Goal: Information Seeking & Learning: Learn about a topic

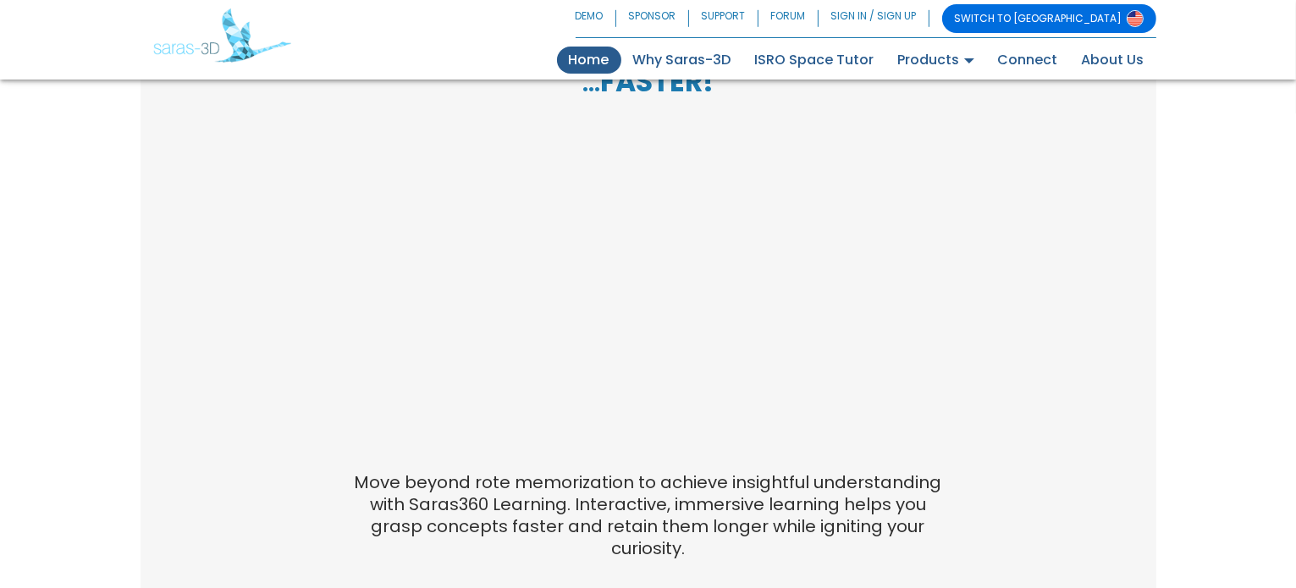
scroll to position [1052, 0]
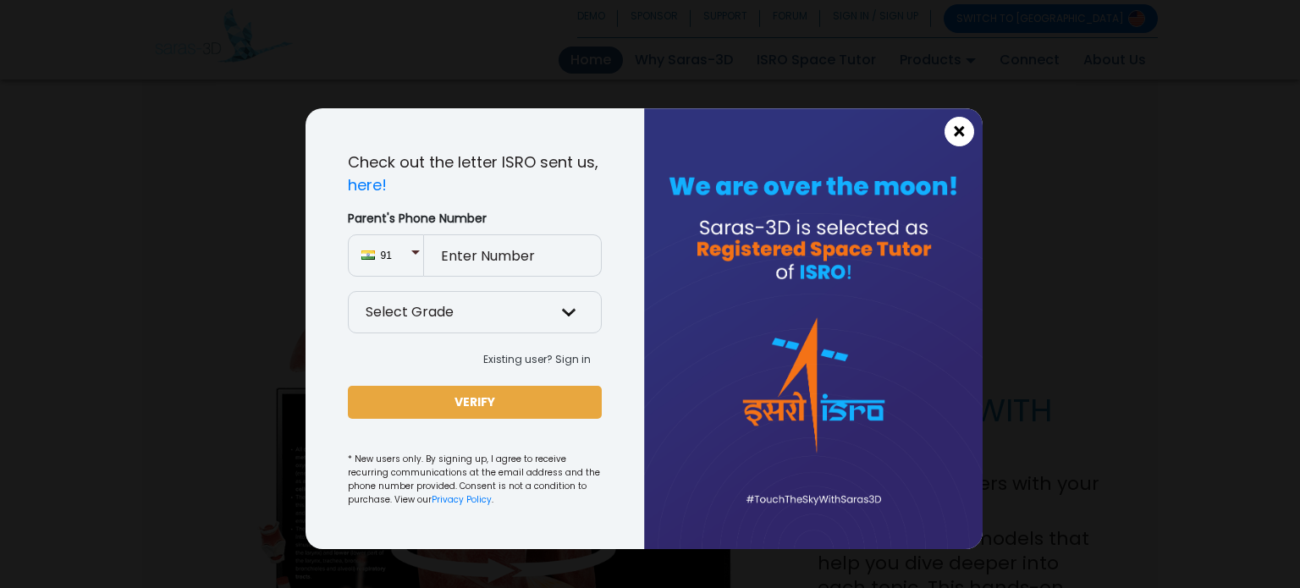
click at [965, 126] on span "×" at bounding box center [959, 132] width 14 height 22
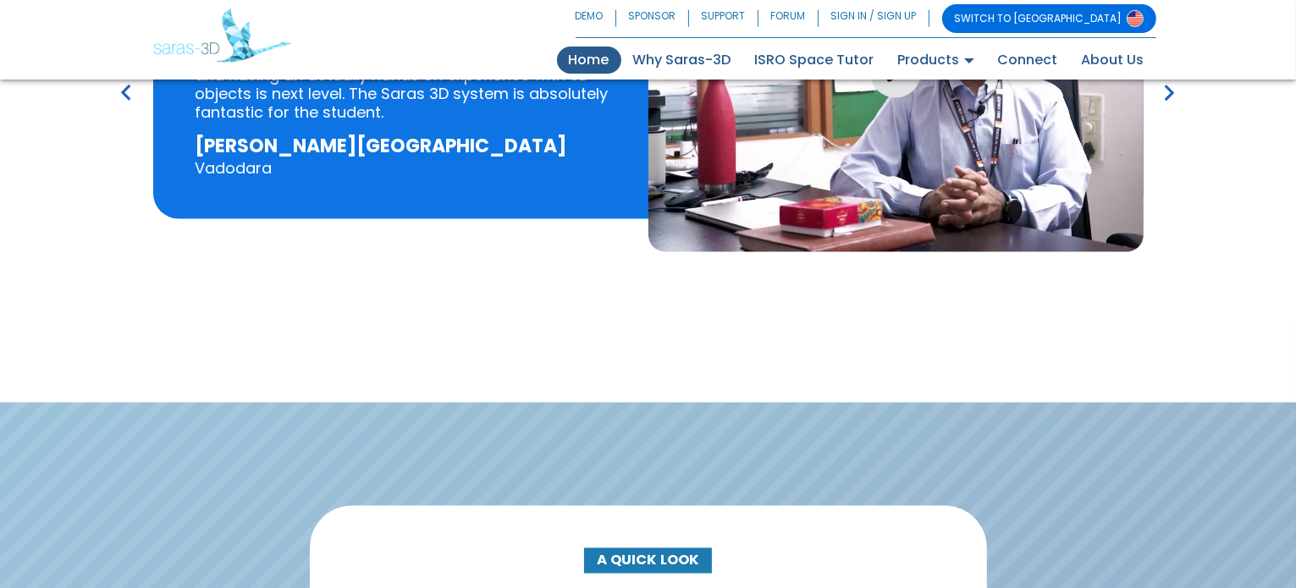
scroll to position [2458, 0]
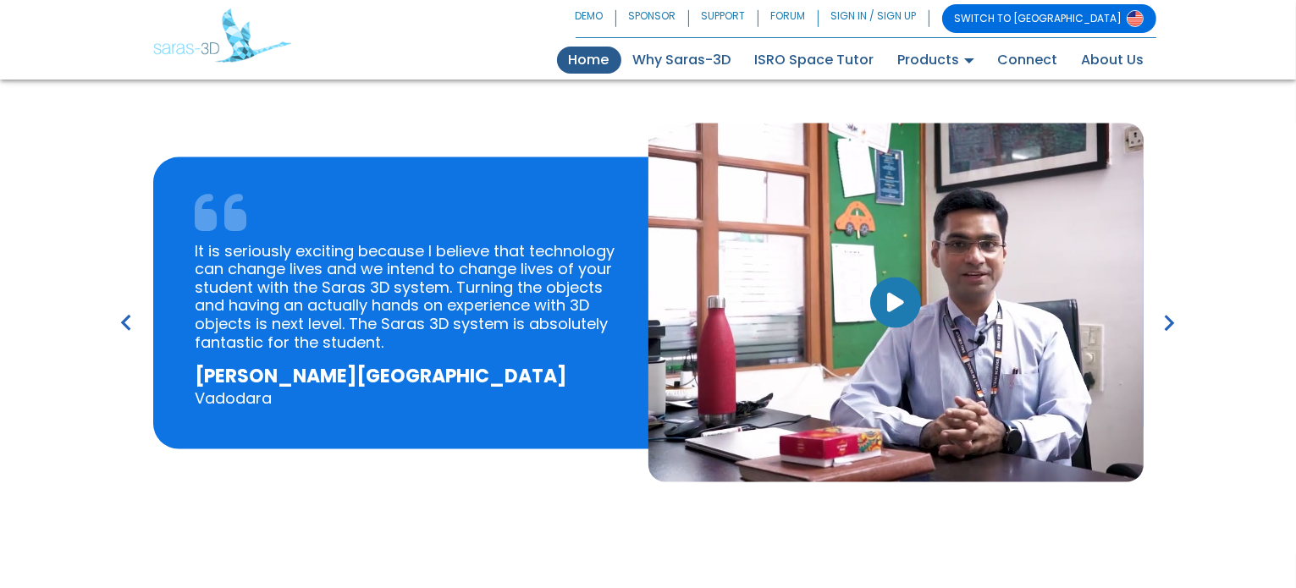
click at [916, 289] on button "button" at bounding box center [895, 303] width 51 height 51
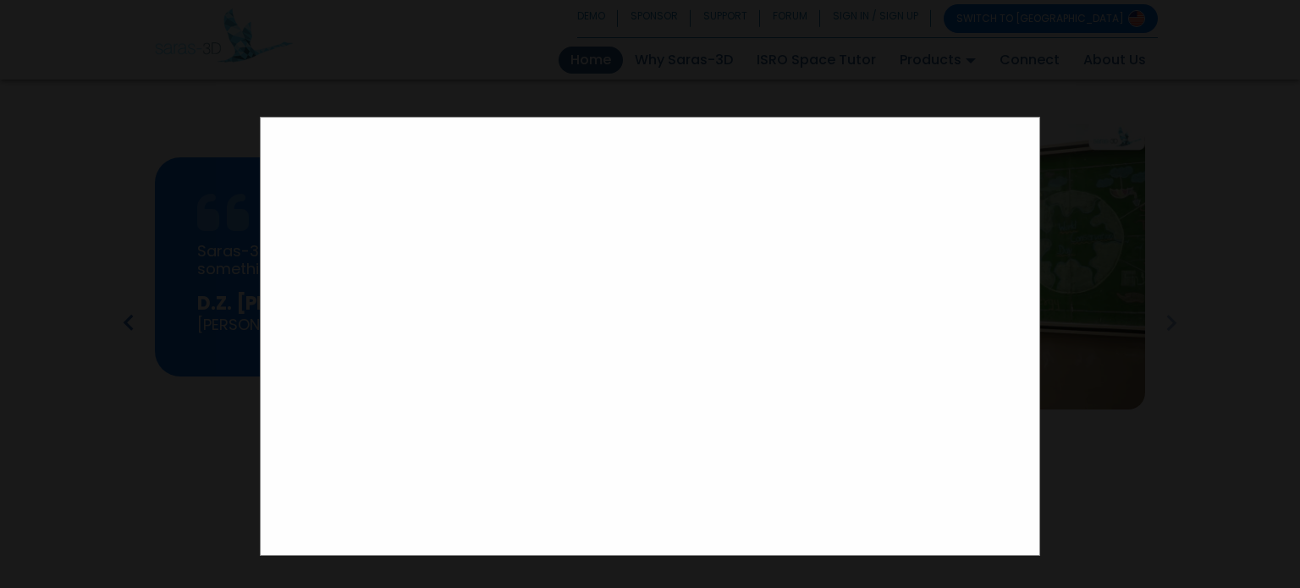
click at [1128, 279] on div at bounding box center [650, 294] width 1300 height 588
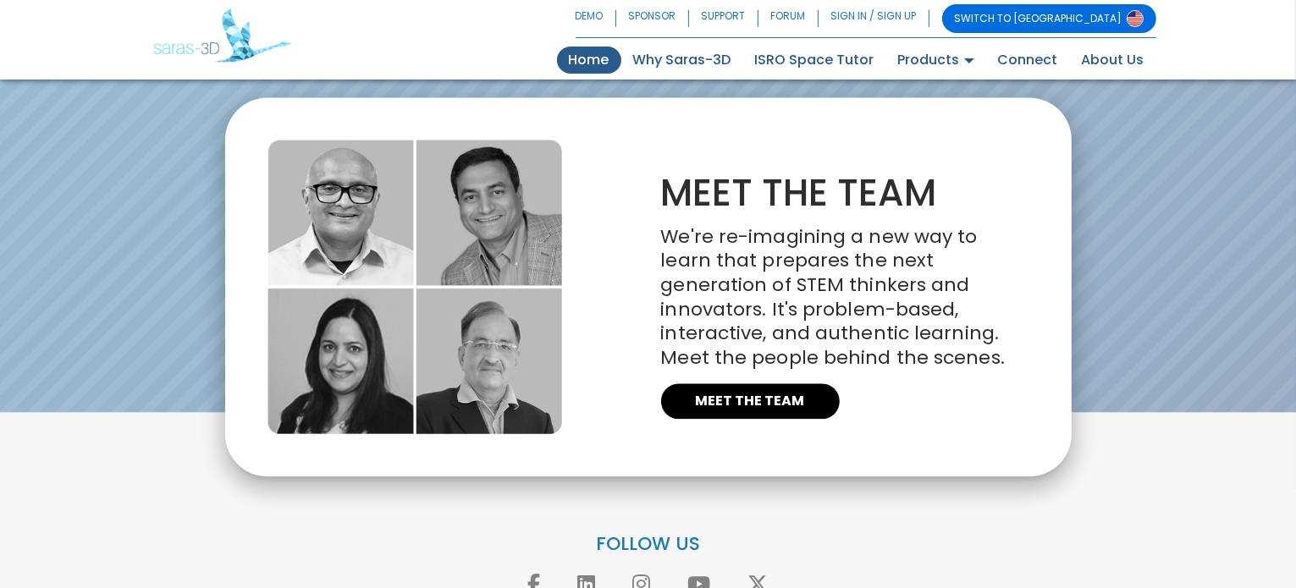
scroll to position [3813, 0]
click at [770, 63] on link "ISRO Space Tutor" at bounding box center [814, 60] width 143 height 27
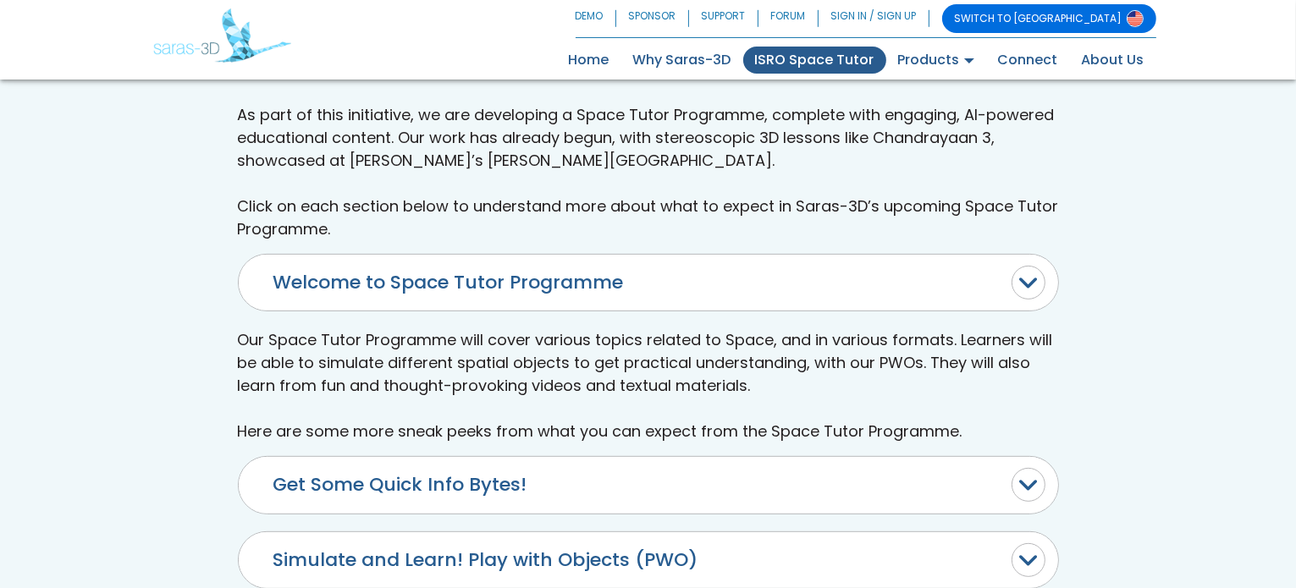
scroll to position [596, 0]
click at [483, 475] on button "Get Some Quick Info Bytes!" at bounding box center [649, 484] width 820 height 56
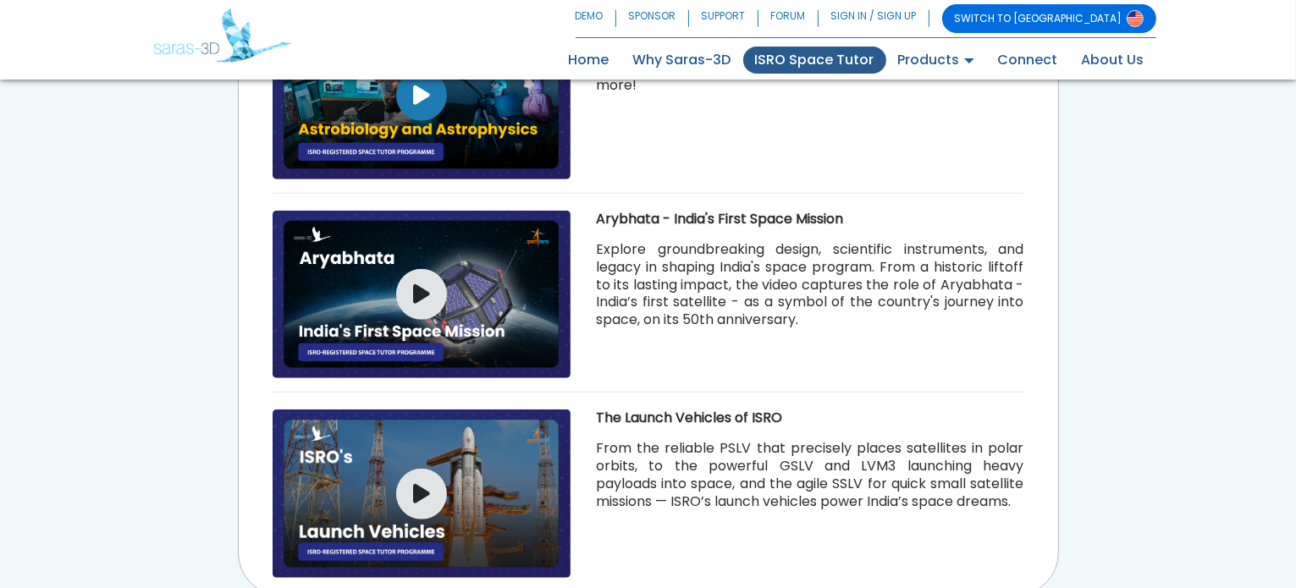
scroll to position [1290, 0]
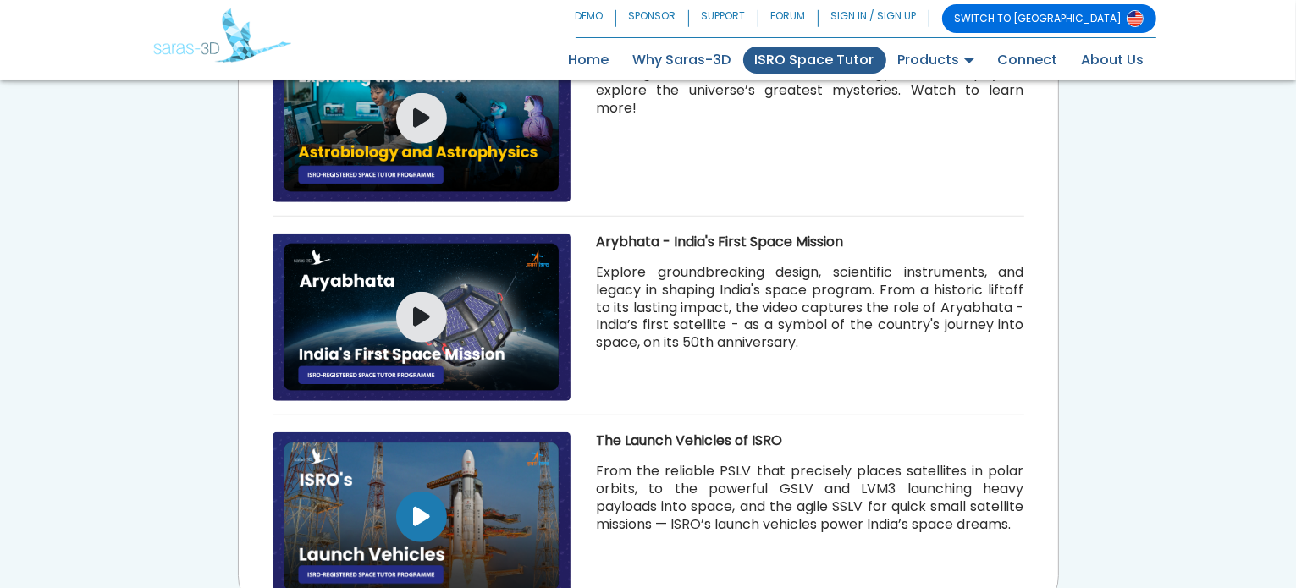
click at [419, 524] on icon "button" at bounding box center [421, 517] width 17 height 22
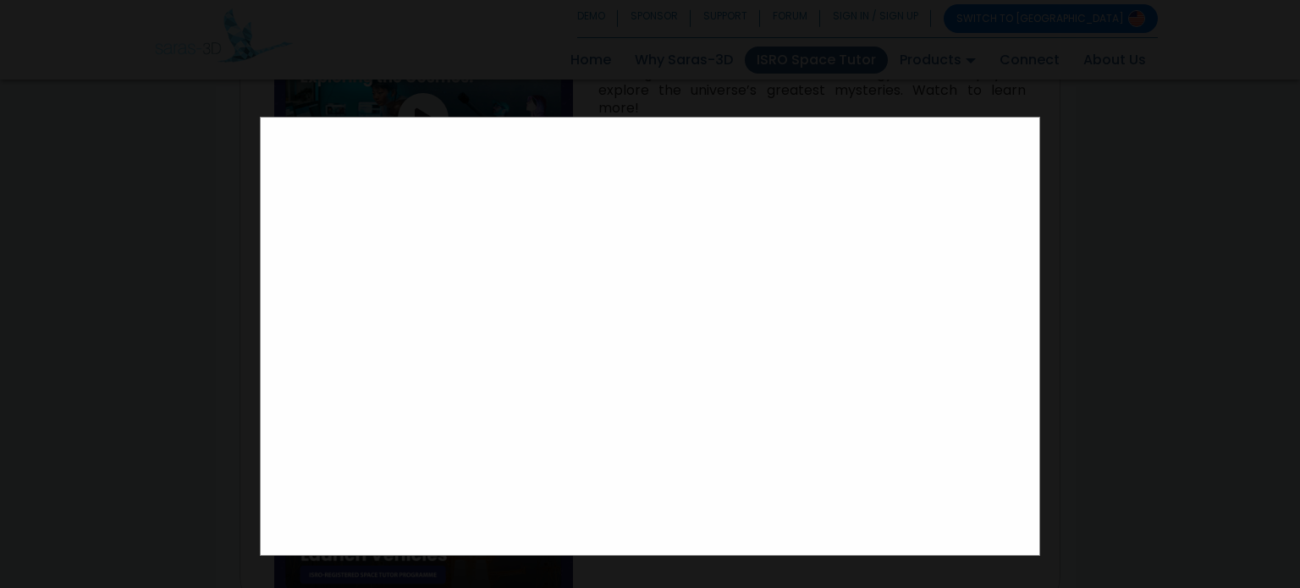
click at [1197, 425] on div at bounding box center [650, 294] width 1300 height 588
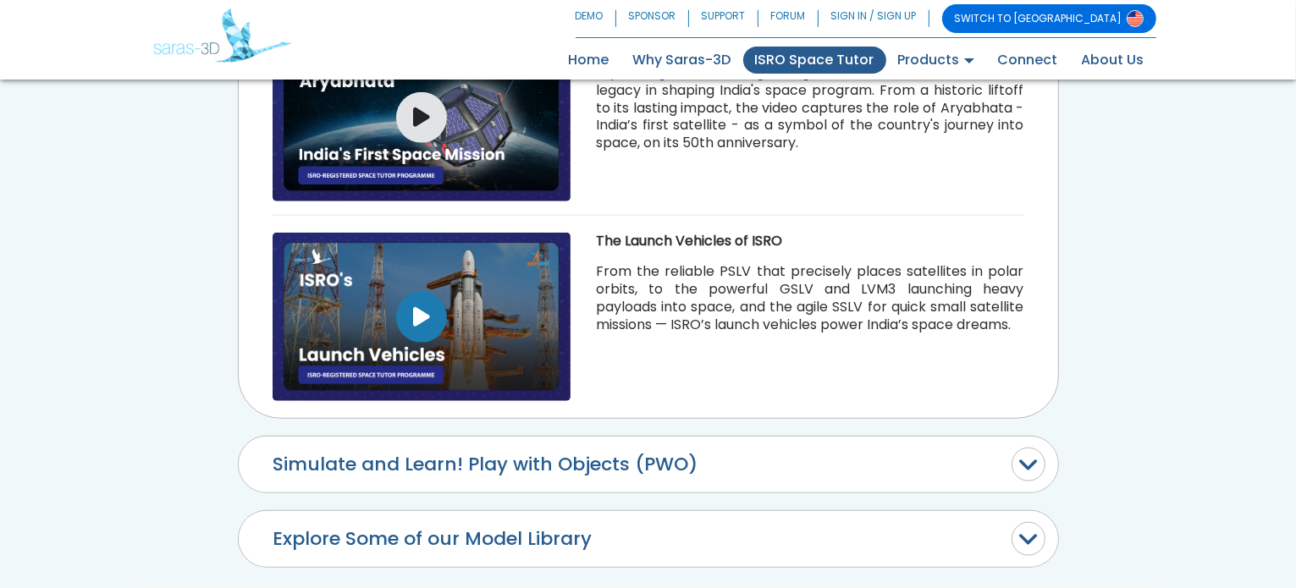
scroll to position [1385, 0]
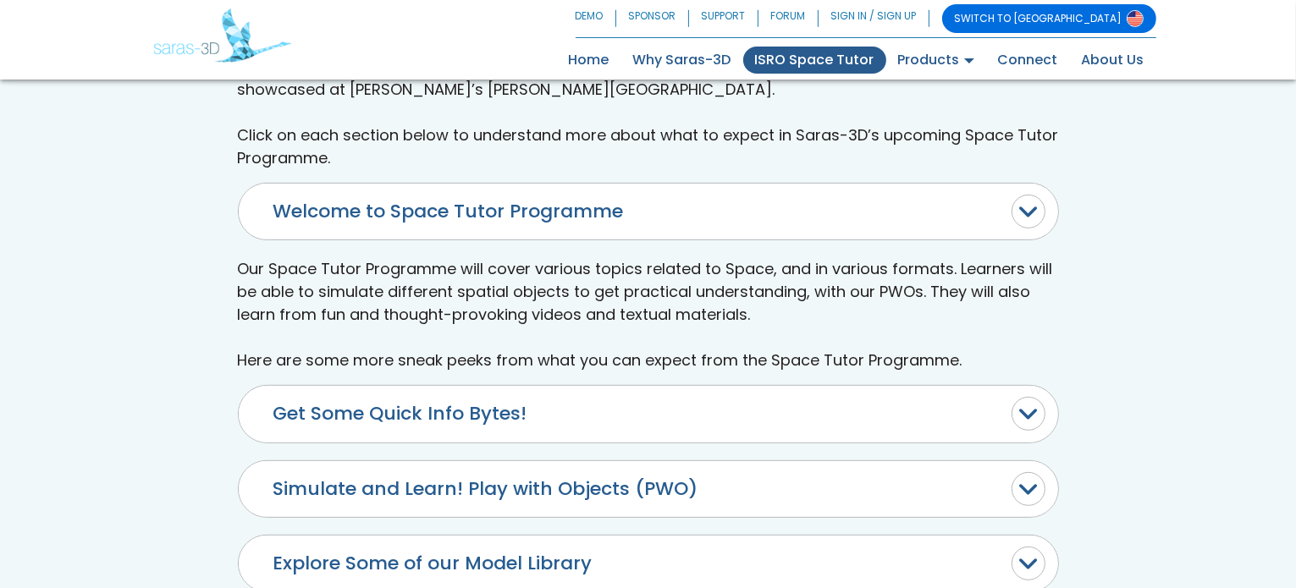
scroll to position [665, 0]
click at [487, 199] on button "Welcome to Space Tutor Programme" at bounding box center [649, 213] width 820 height 56
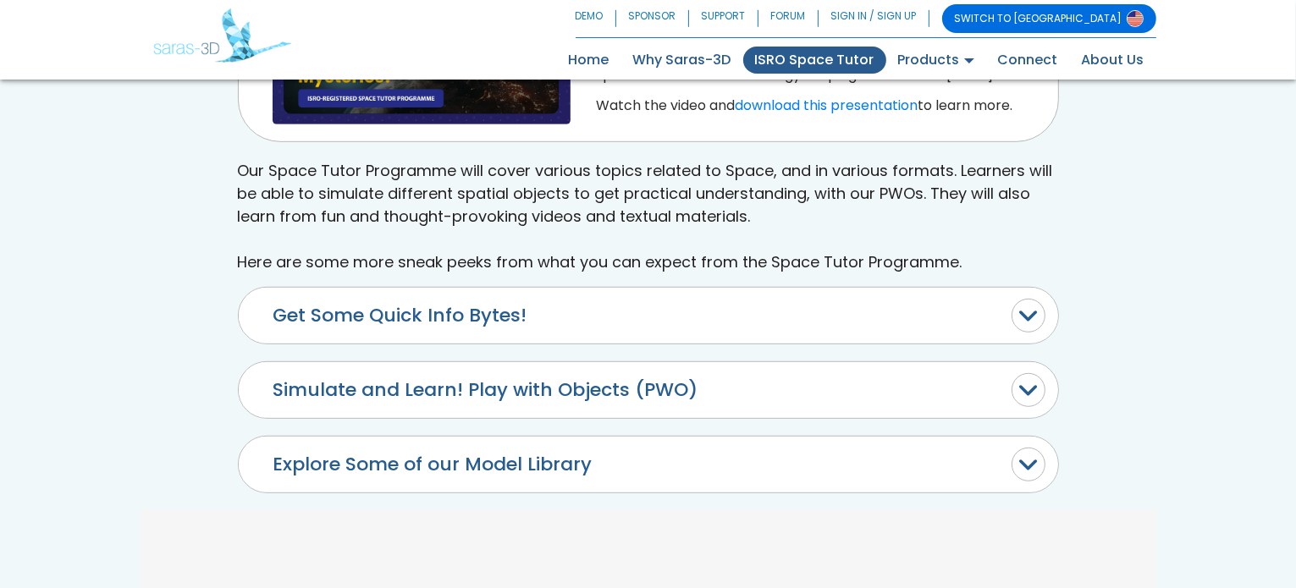
scroll to position [1039, 0]
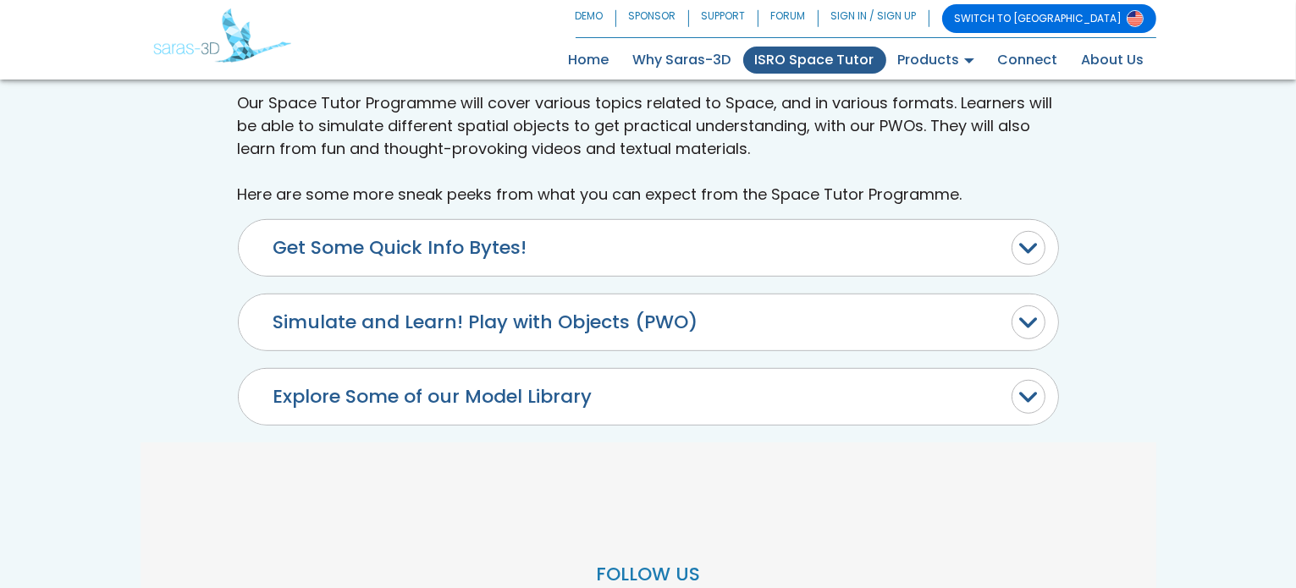
click at [481, 276] on button "Get Some Quick Info Bytes!" at bounding box center [649, 248] width 820 height 56
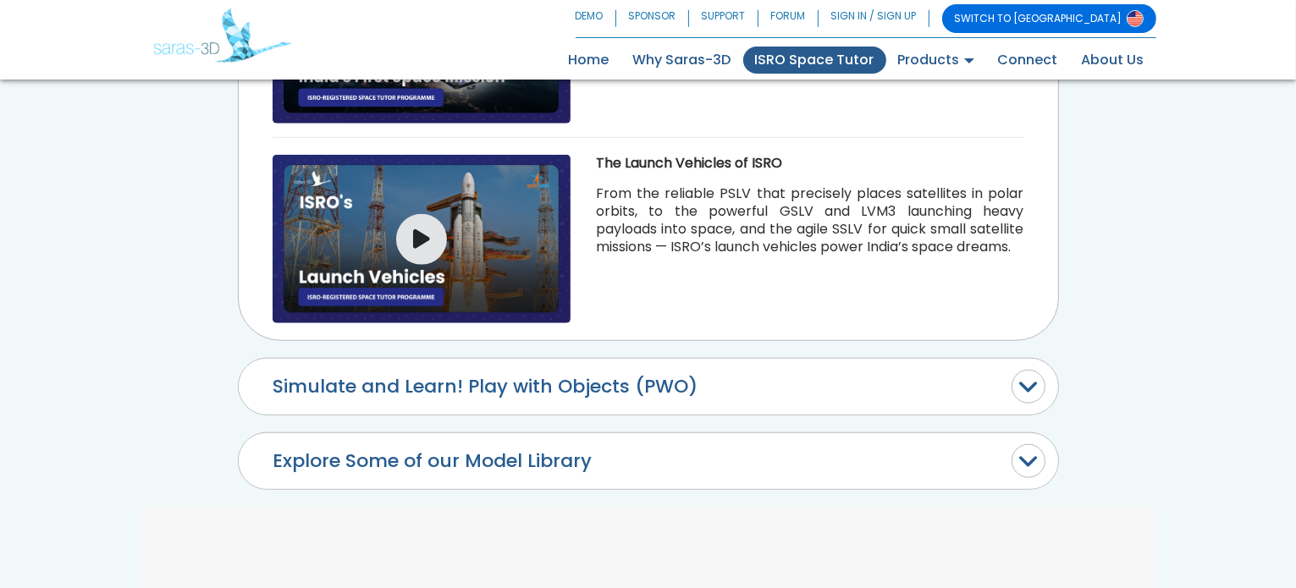
scroll to position [1568, 0]
click at [480, 389] on button "Simulate and Learn! Play with Objects (PWO)" at bounding box center [649, 387] width 820 height 56
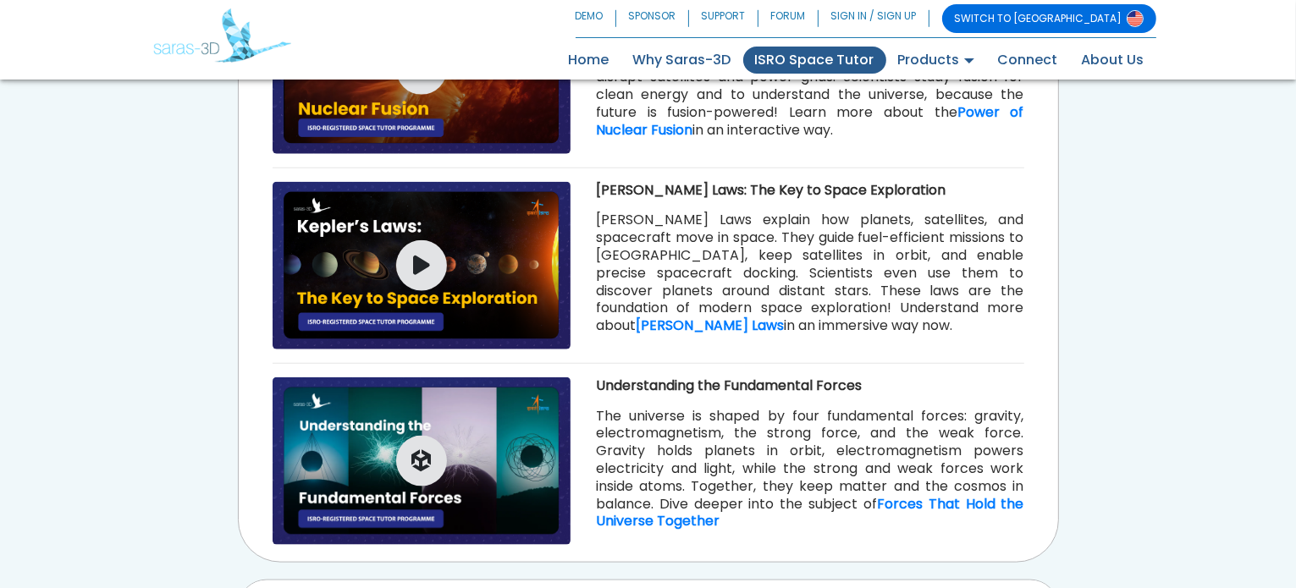
scroll to position [2052, 0]
click at [433, 270] on button "button" at bounding box center [421, 265] width 51 height 51
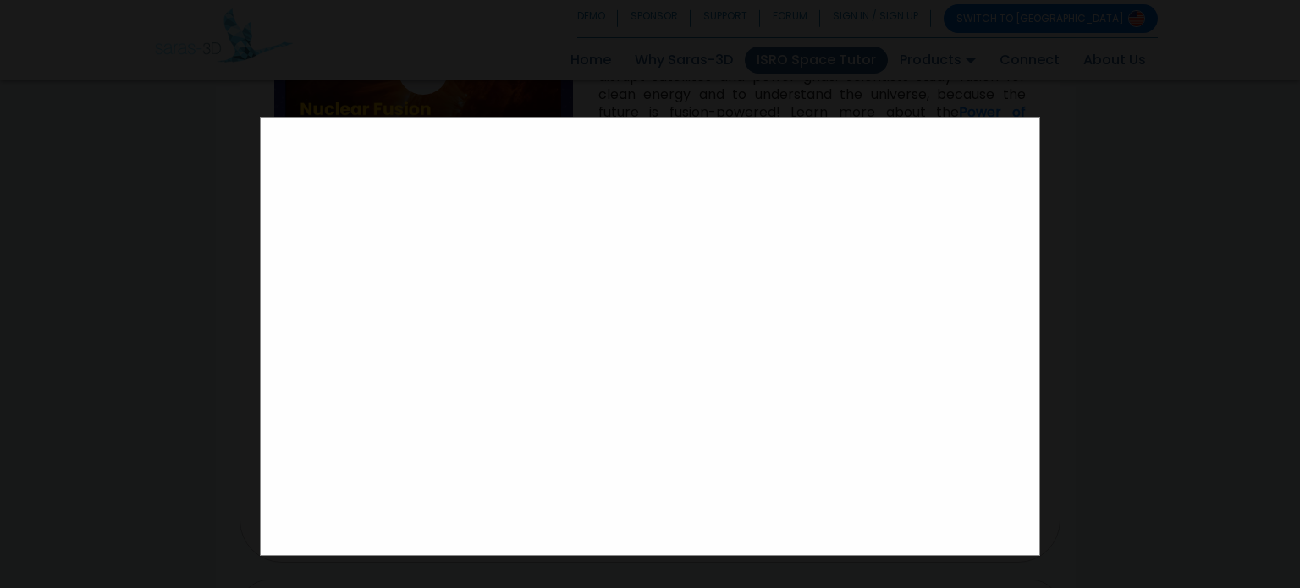
click at [1084, 320] on div at bounding box center [650, 294] width 1300 height 588
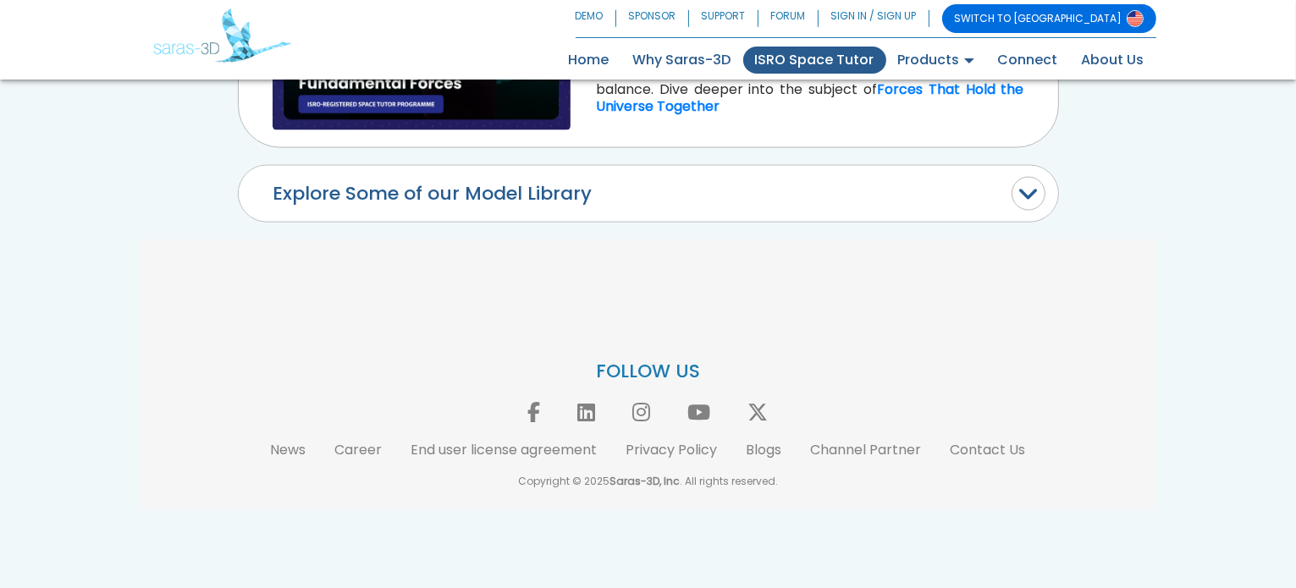
scroll to position [2466, 0]
